Goal: Task Accomplishment & Management: Manage account settings

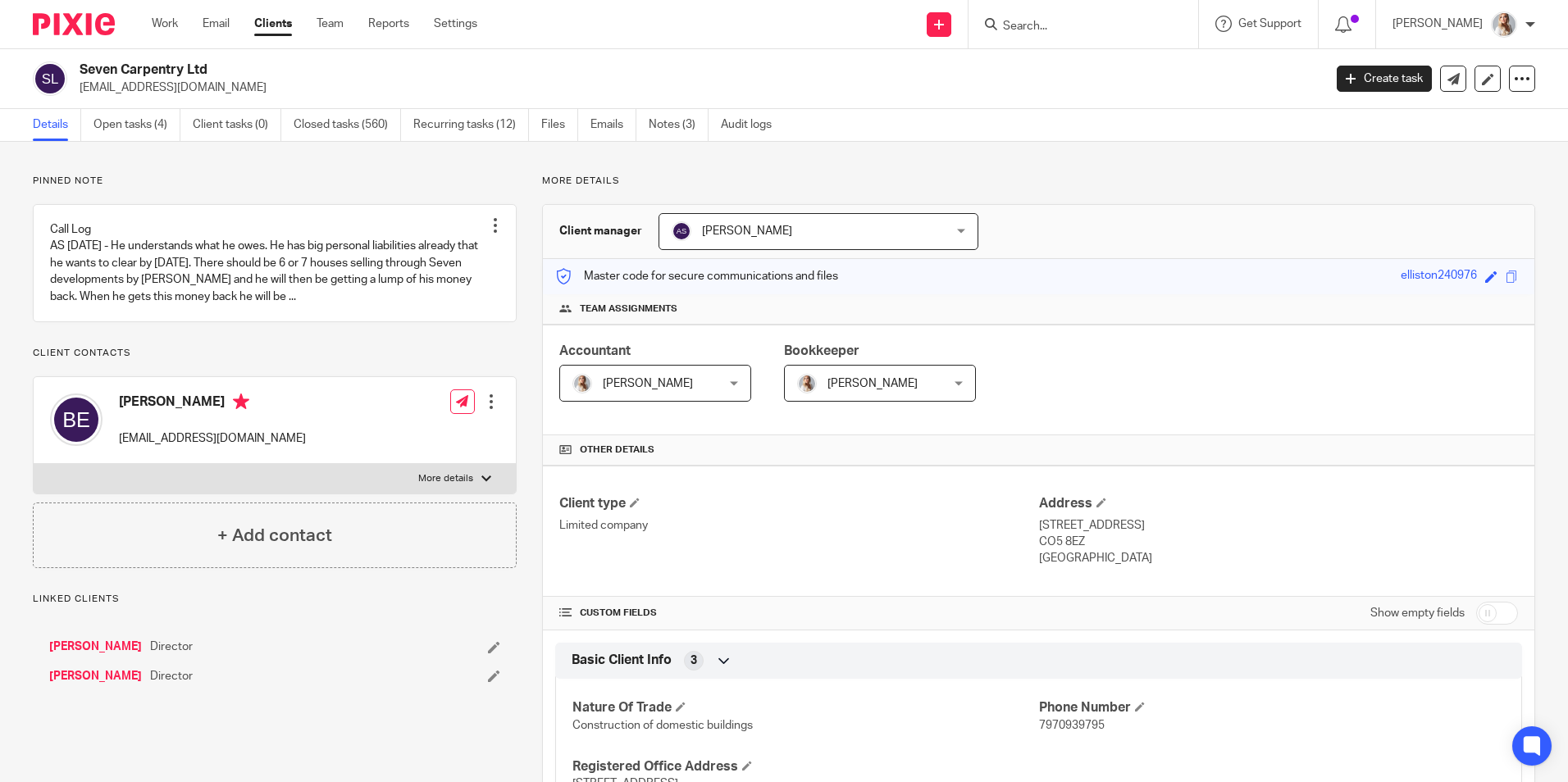
click at [1063, 27] on input "Search" at bounding box center [1075, 27] width 148 height 14
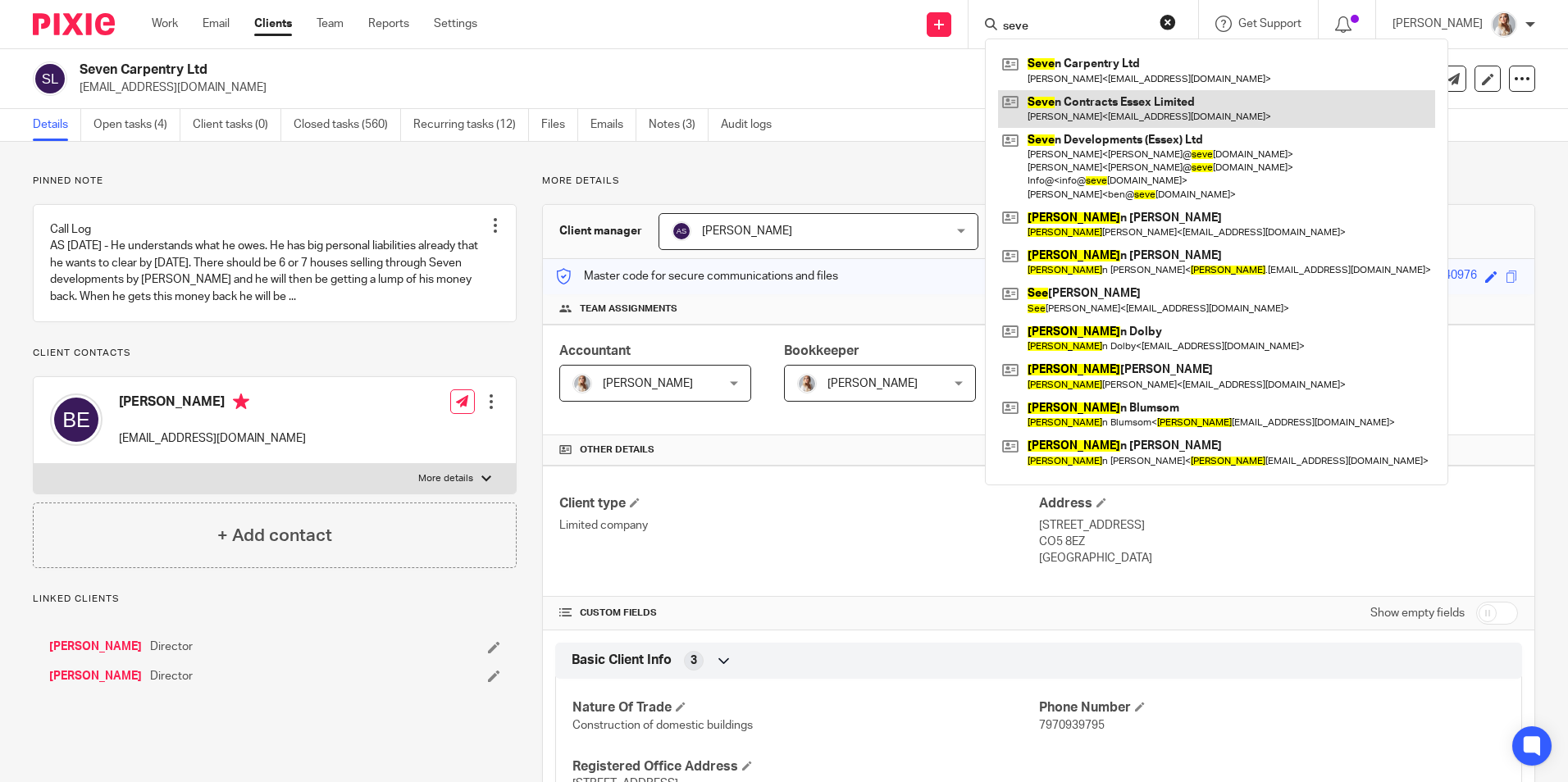
type input "seve"
click at [1062, 103] on link at bounding box center [1217, 110] width 437 height 38
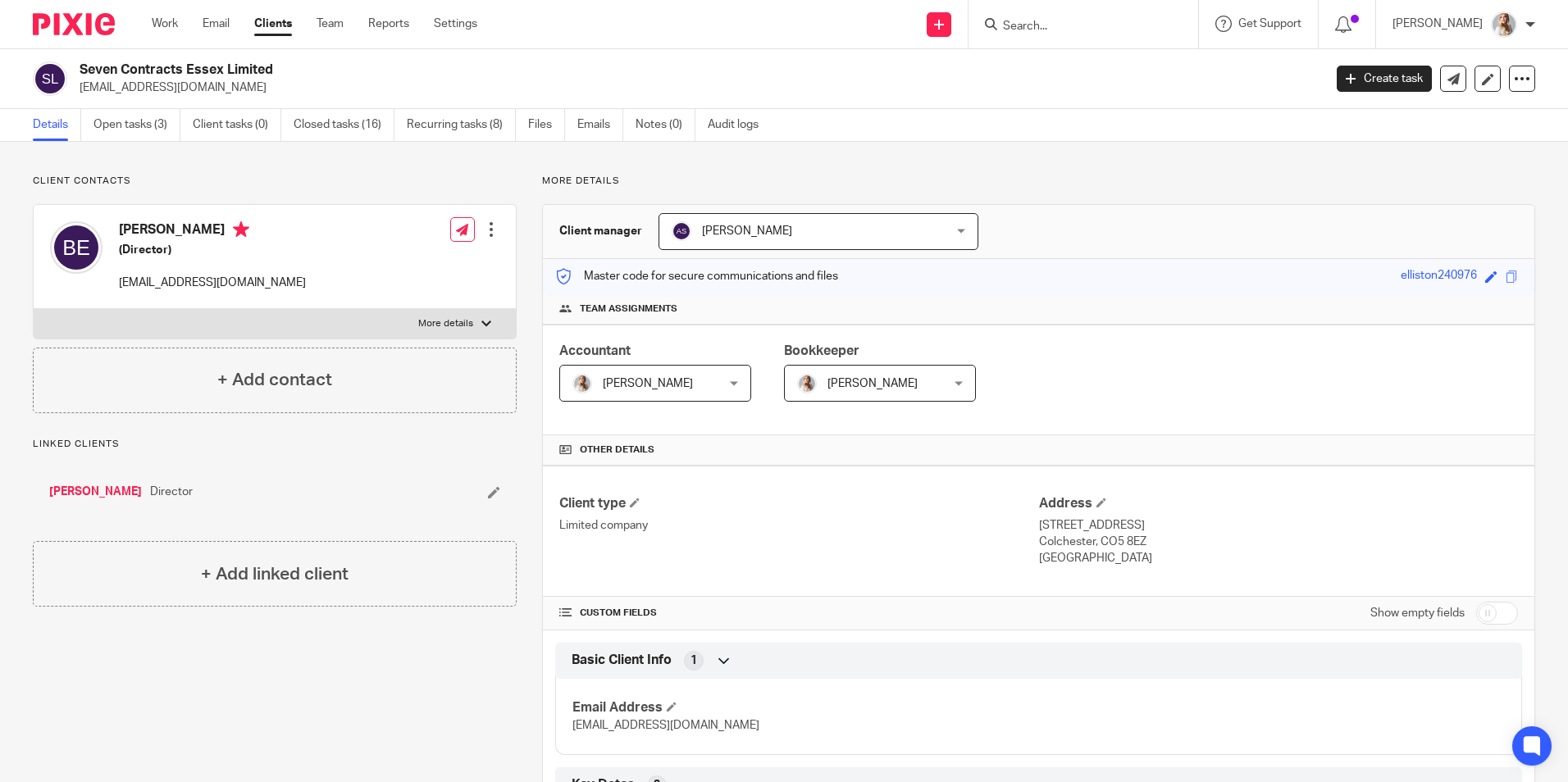
click at [130, 137] on link "Open tasks (3)" at bounding box center [136, 125] width 87 height 32
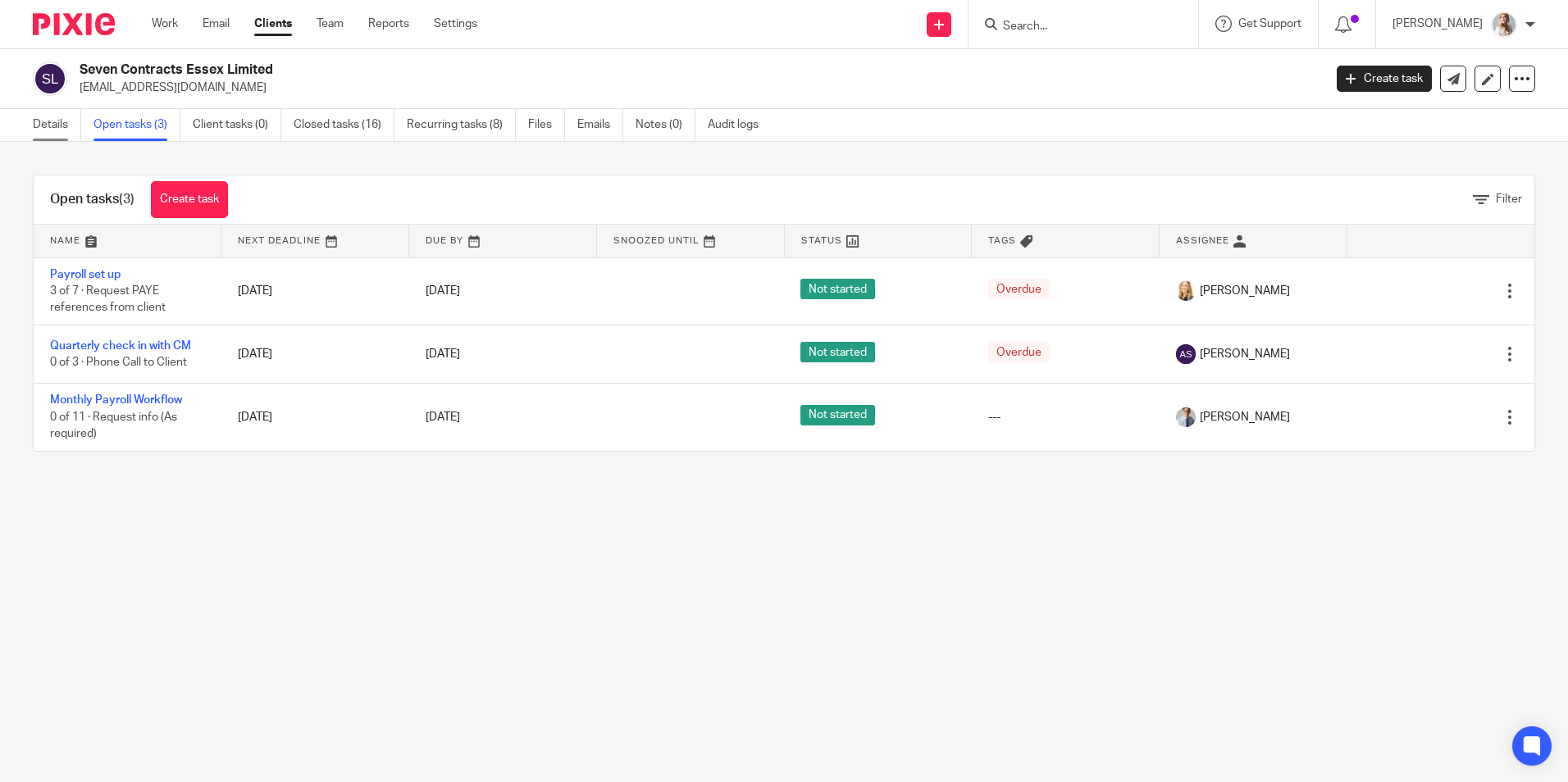
click at [65, 126] on link "Details" at bounding box center [56, 125] width 49 height 32
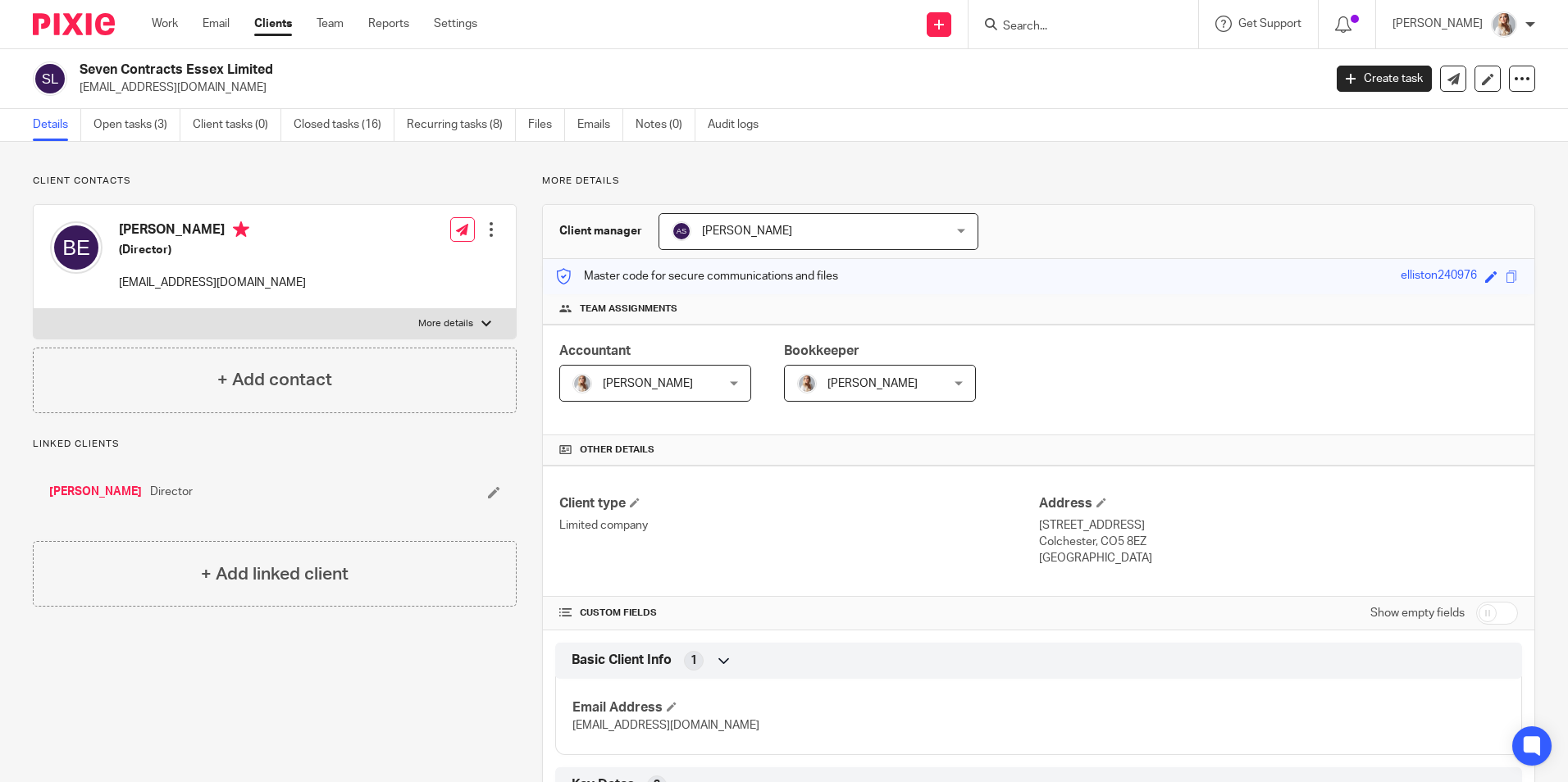
click at [1065, 20] on input "Search" at bounding box center [1075, 27] width 148 height 14
type input "perfe"
click at [1071, 71] on link at bounding box center [1137, 71] width 278 height 38
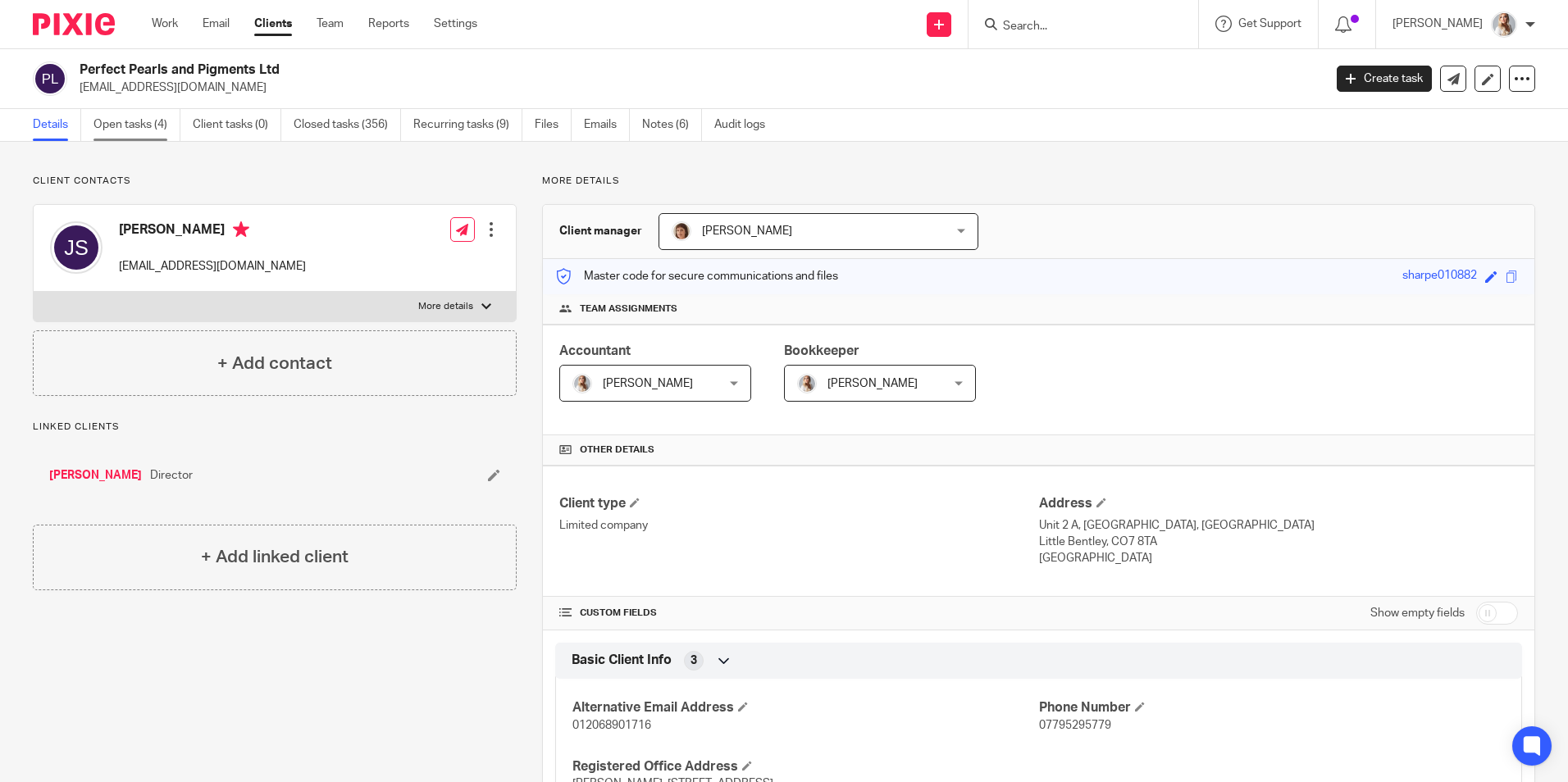
click at [134, 127] on link "Open tasks (4)" at bounding box center [136, 125] width 87 height 32
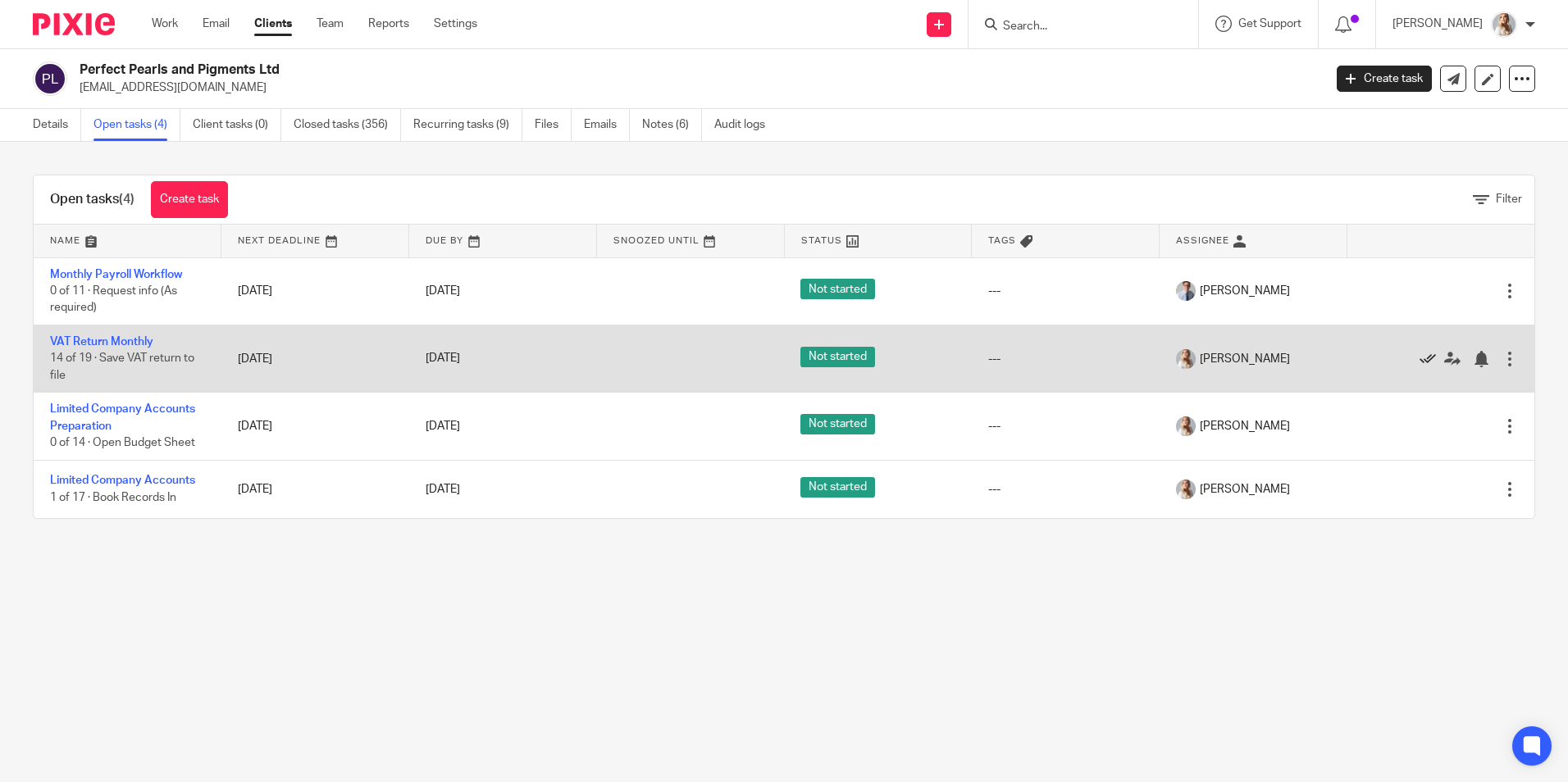
click at [1420, 355] on icon at bounding box center [1428, 359] width 16 height 16
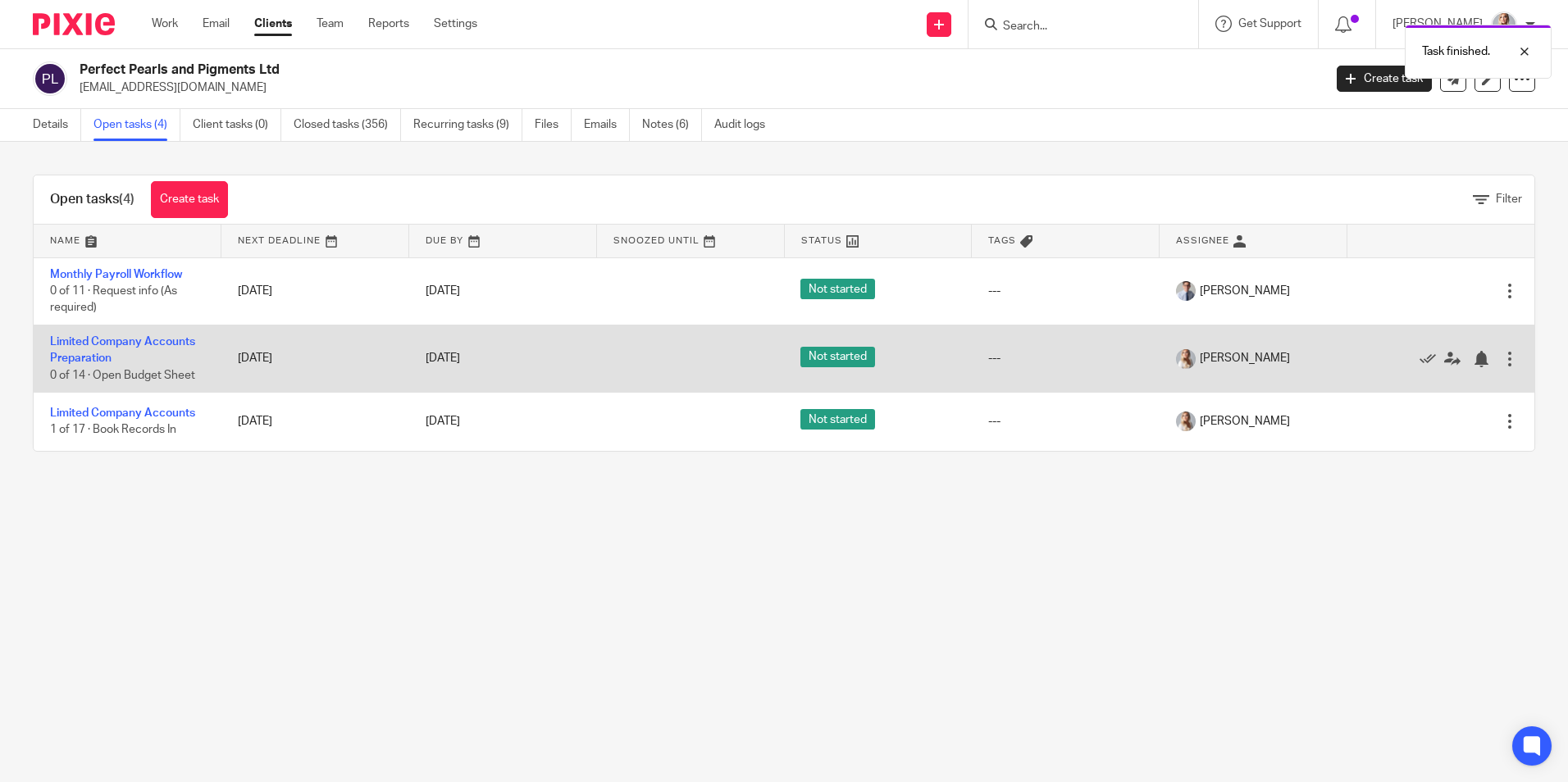
click at [1394, 351] on div at bounding box center [1432, 358] width 138 height 16
click at [1420, 353] on icon at bounding box center [1428, 359] width 16 height 16
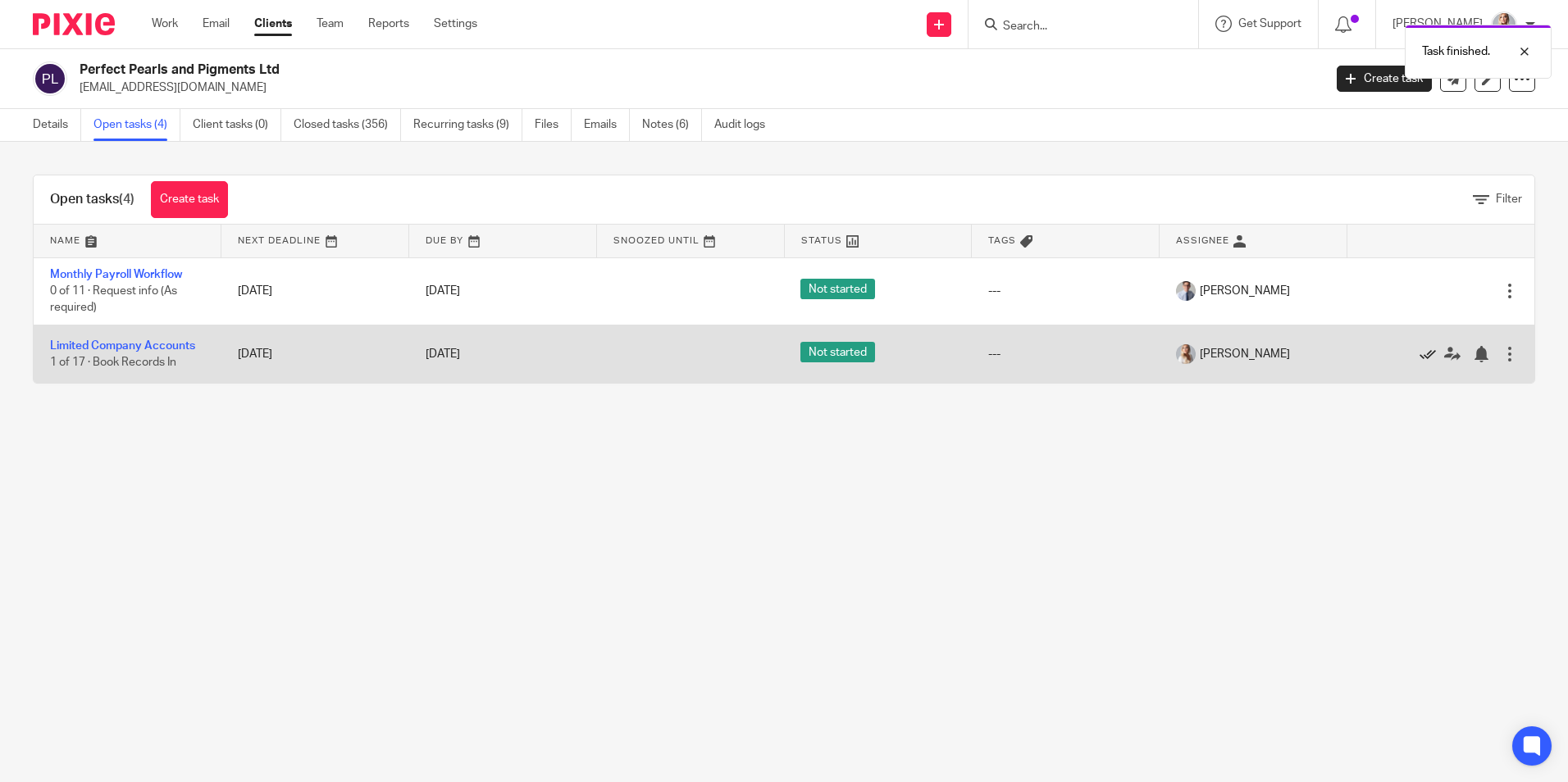
click at [1420, 355] on icon at bounding box center [1428, 354] width 16 height 16
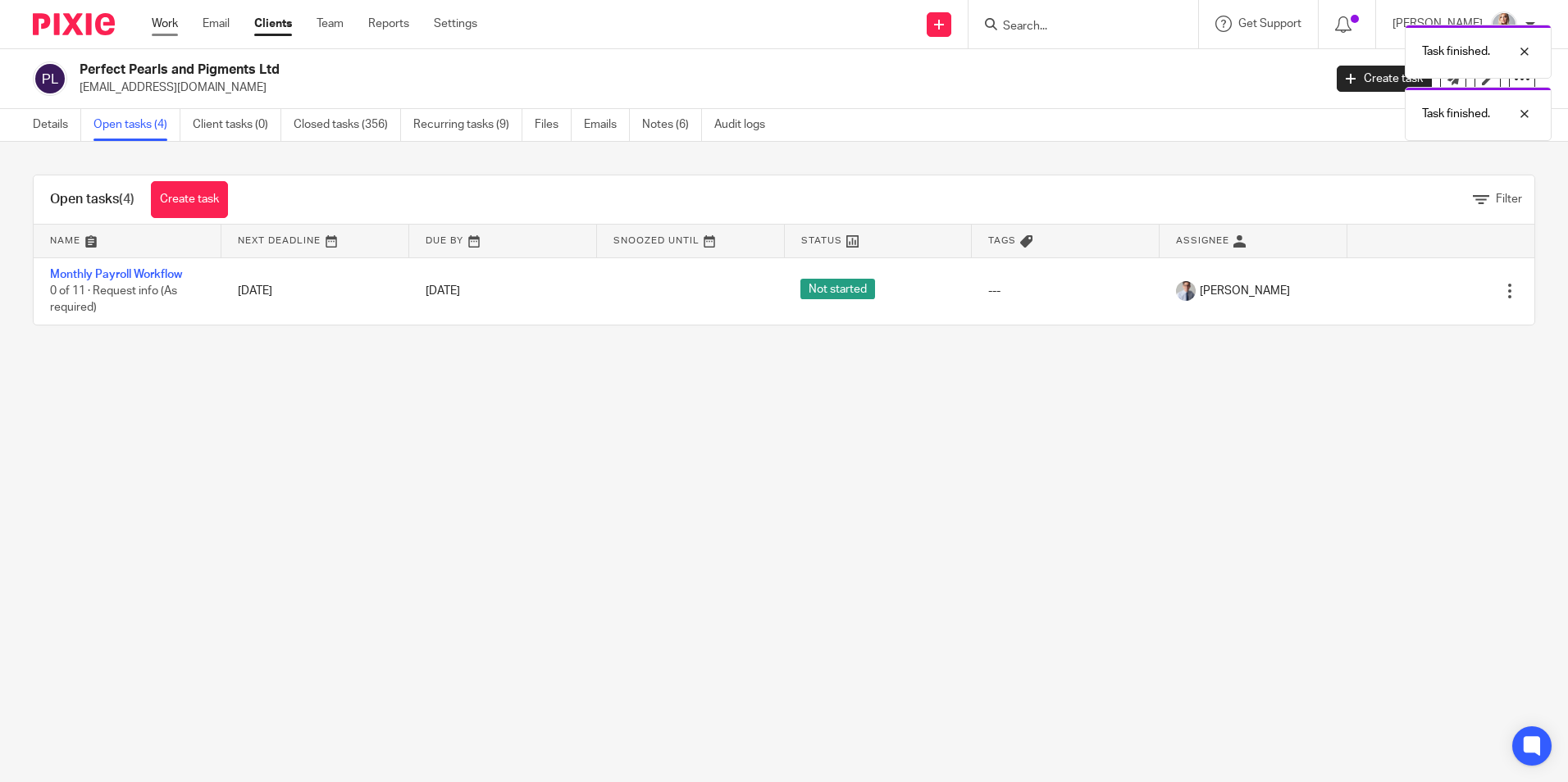
click at [167, 31] on link "Work" at bounding box center [165, 23] width 27 height 16
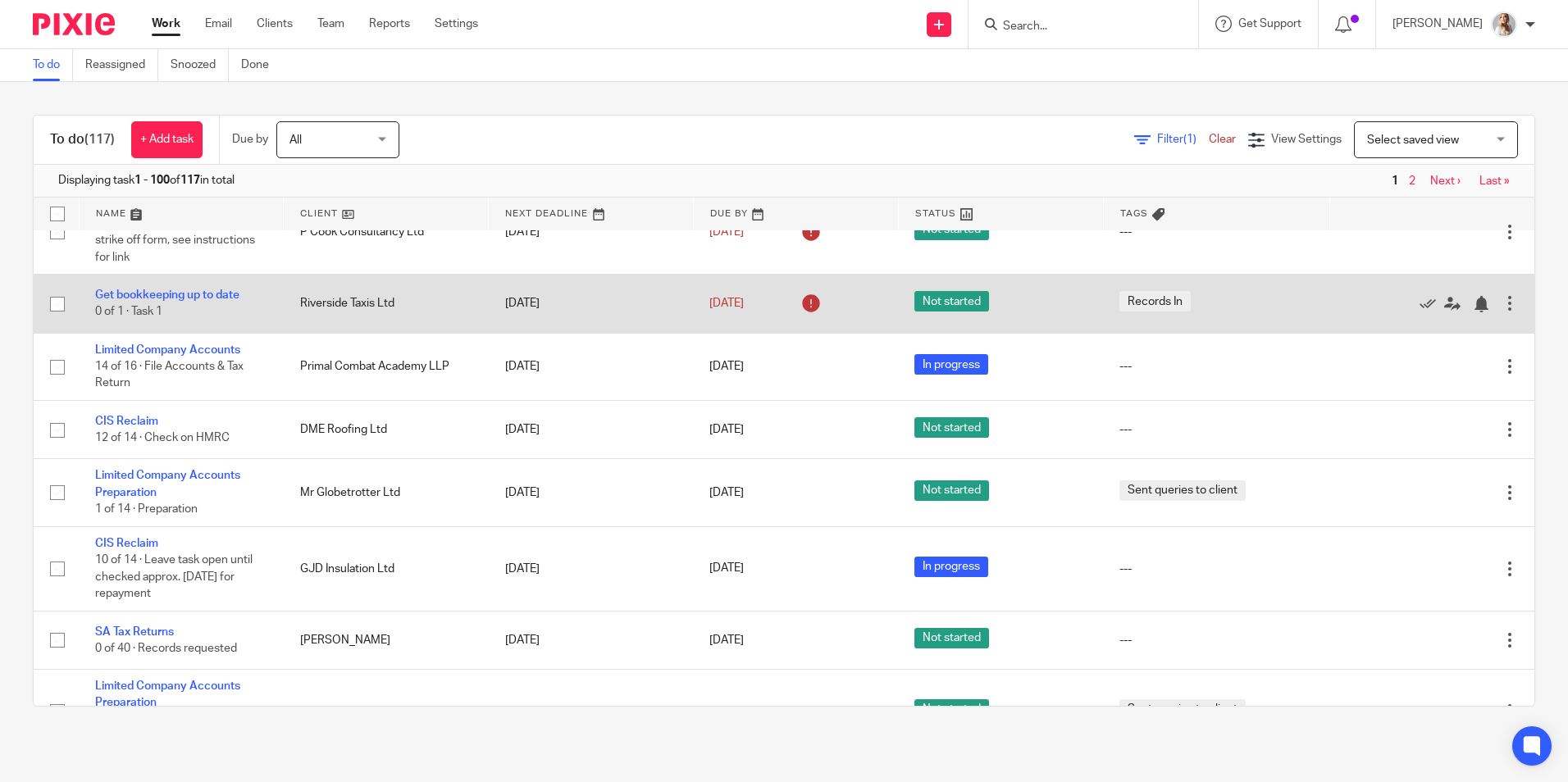
scroll to position [82, 0]
